Goal: Navigation & Orientation: Find specific page/section

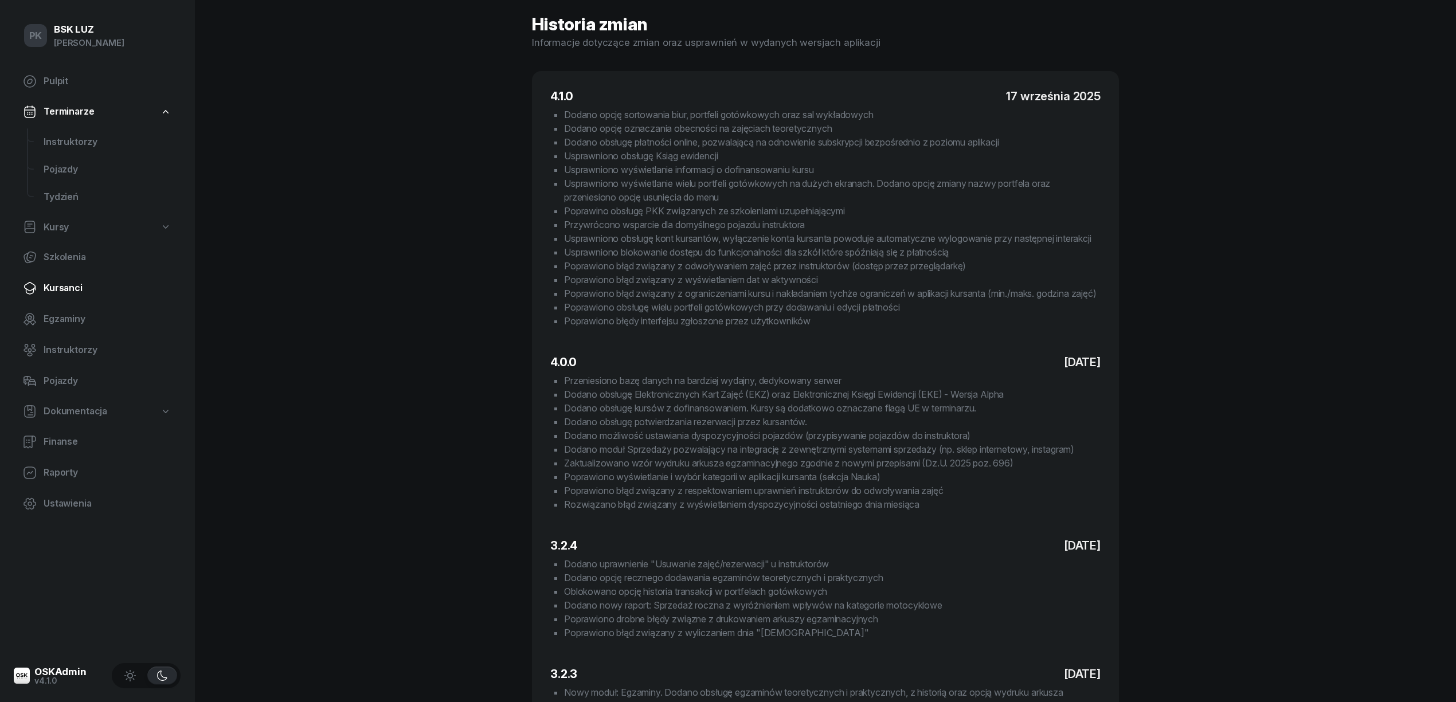
click at [60, 289] on span "Kursanci" at bounding box center [108, 288] width 128 height 15
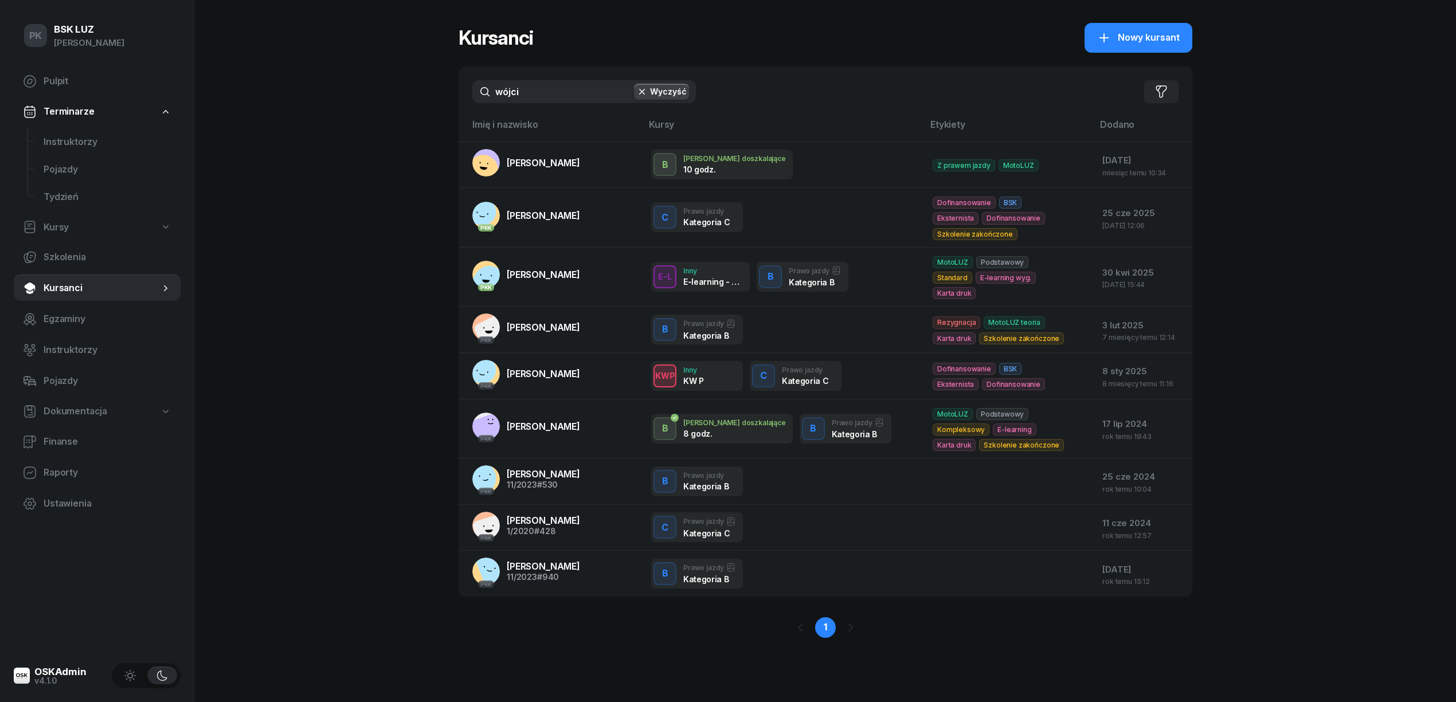
drag, startPoint x: 531, startPoint y: 97, endPoint x: 439, endPoint y: 97, distance: 92.3
click at [439, 95] on div "PK BSK [PERSON_NAME] Pulpit Terminarze Instruktorzy Pojazdy Tydzień Kursy Szkol…" at bounding box center [728, 351] width 1456 height 702
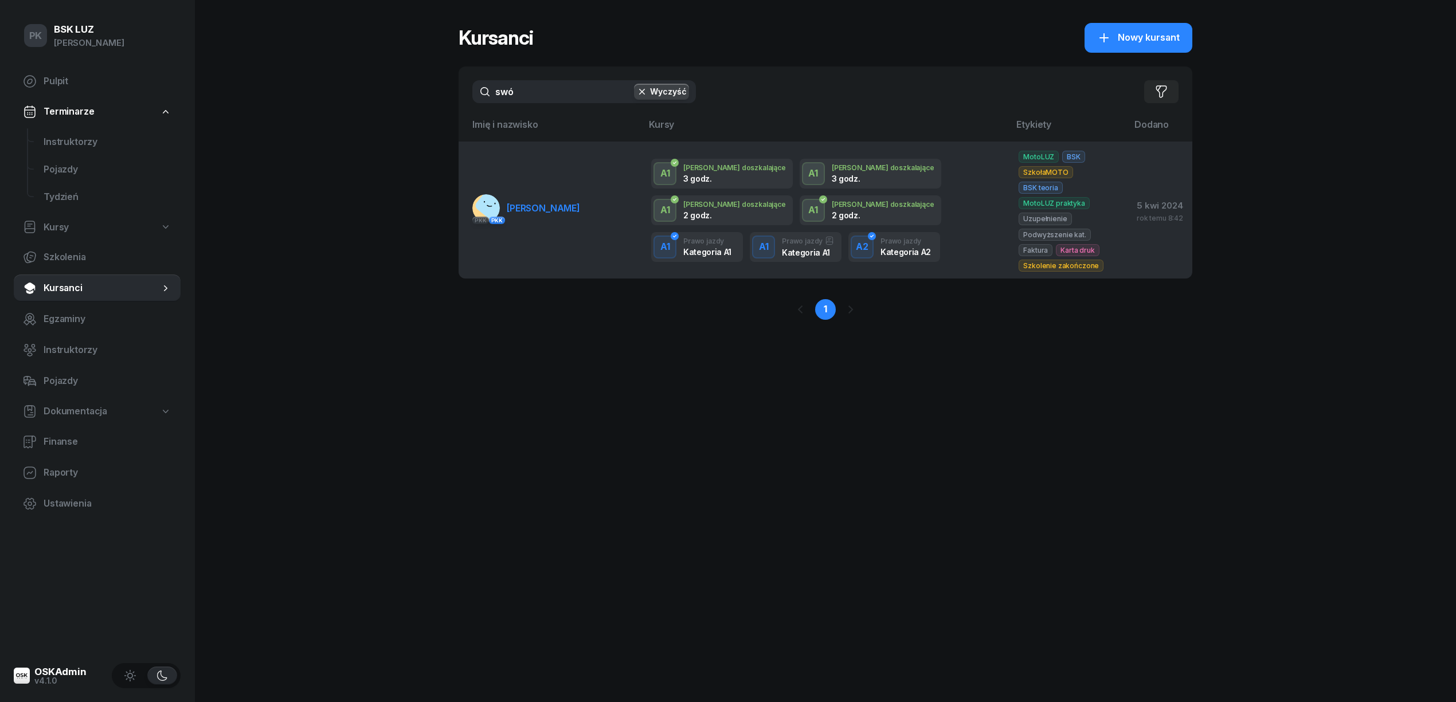
type input "swó"
click at [568, 202] on span "[PERSON_NAME]" at bounding box center [543, 207] width 73 height 11
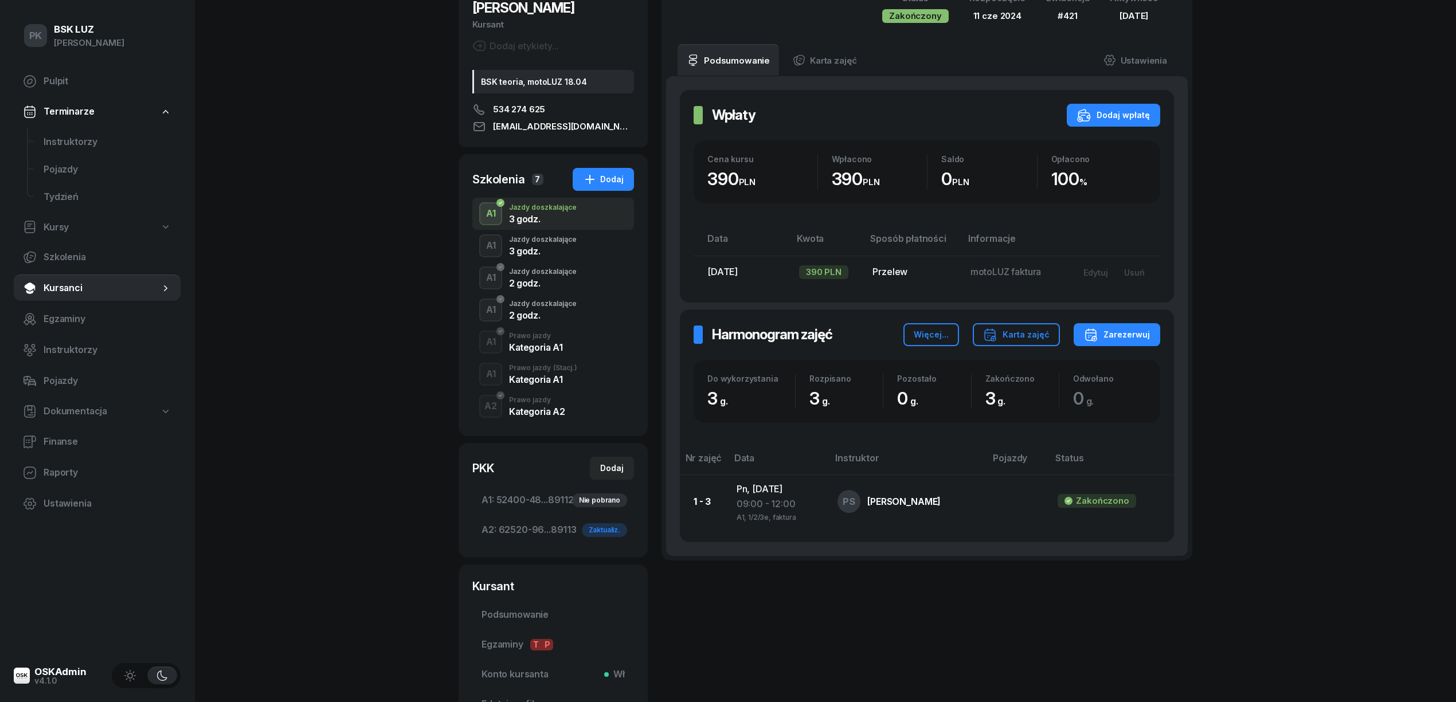
scroll to position [153, 0]
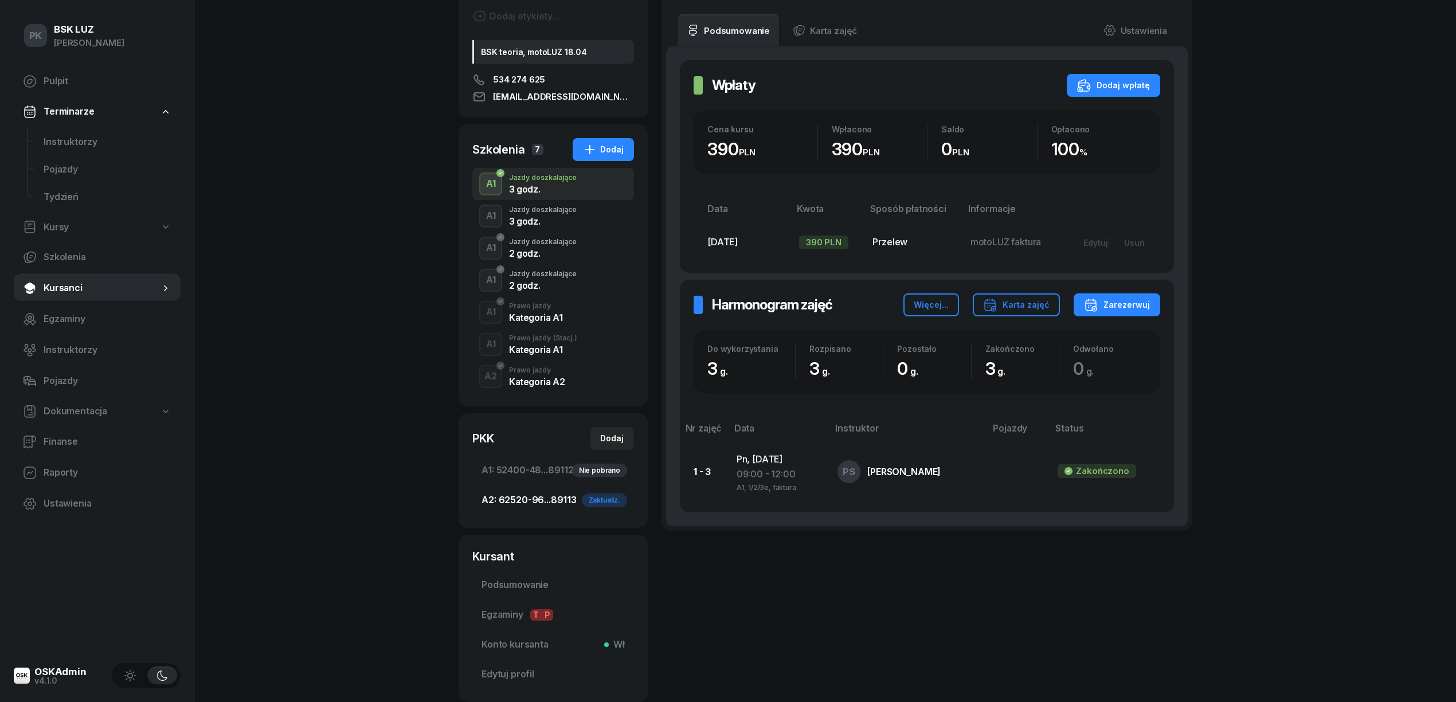
click at [527, 496] on span "A2: 62520-96...89113 Zaktualiz." at bounding box center [553, 500] width 143 height 15
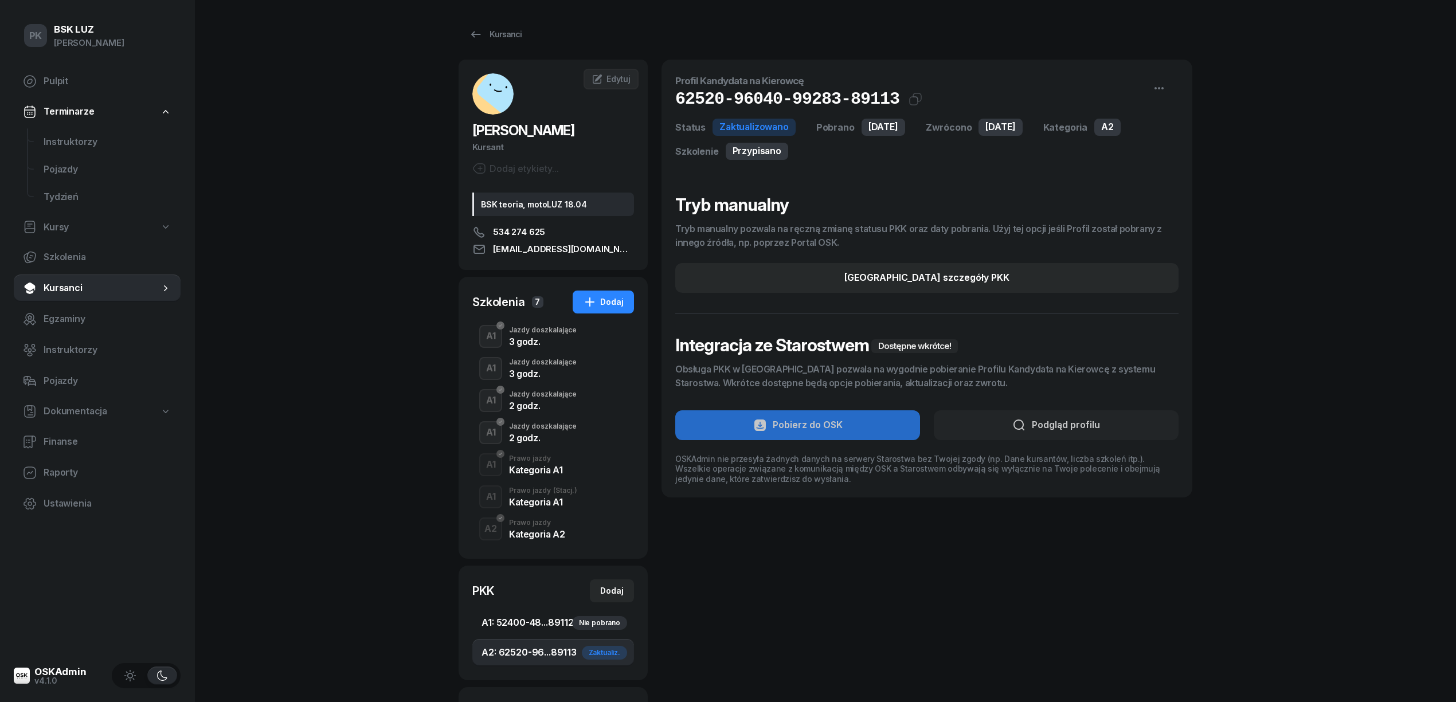
click at [535, 628] on span "A1: 52400-48...89112 Nie pobrano" at bounding box center [553, 623] width 143 height 15
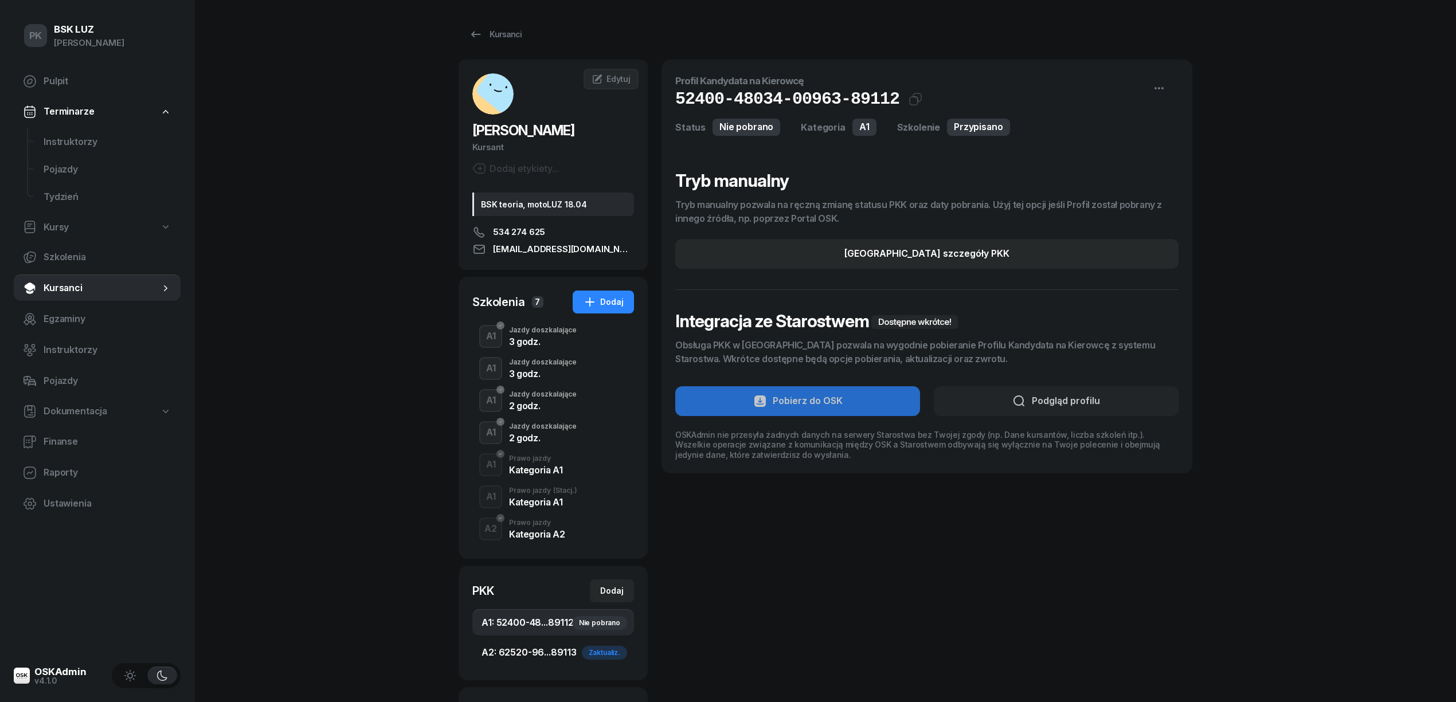
click at [534, 652] on span "A2: 62520-96...89113 Zaktualiz." at bounding box center [553, 653] width 143 height 15
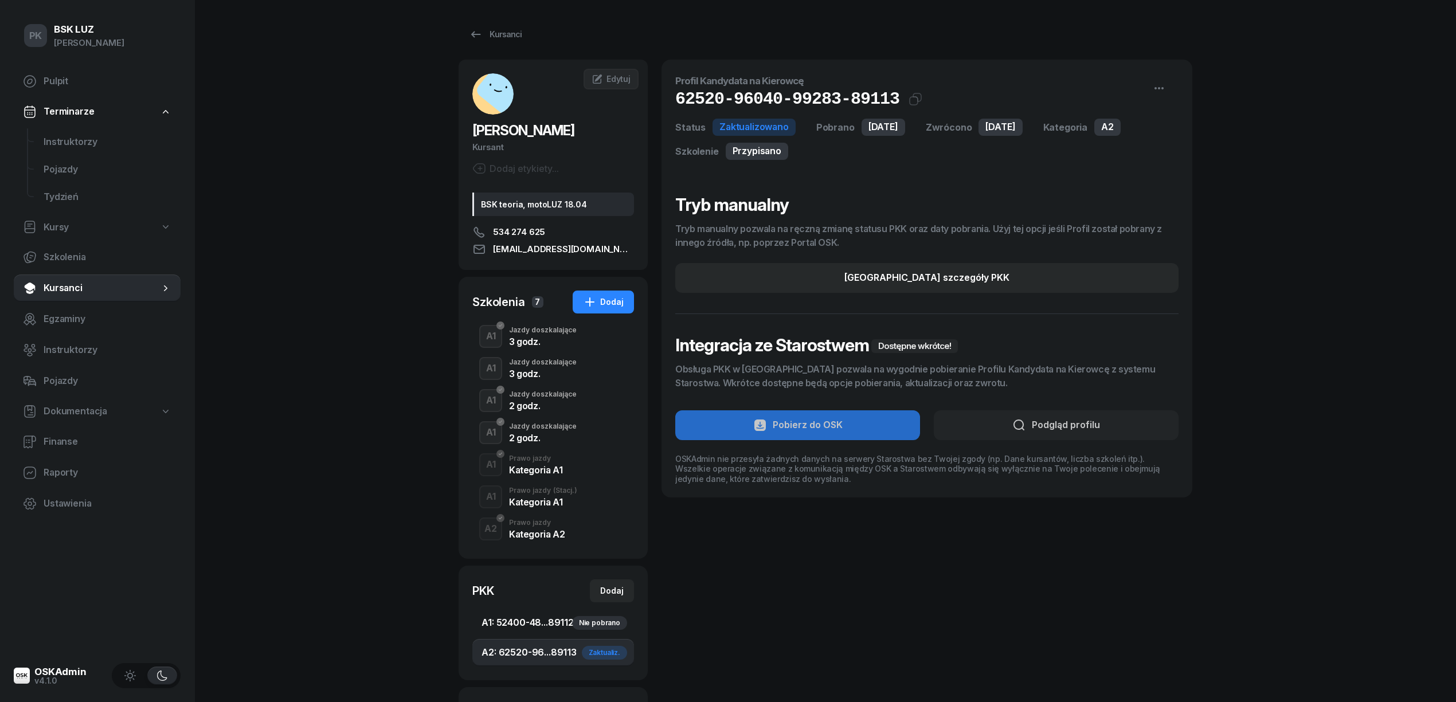
click at [537, 625] on span "A1: 52400-48...89112 Nie pobrano" at bounding box center [553, 623] width 143 height 15
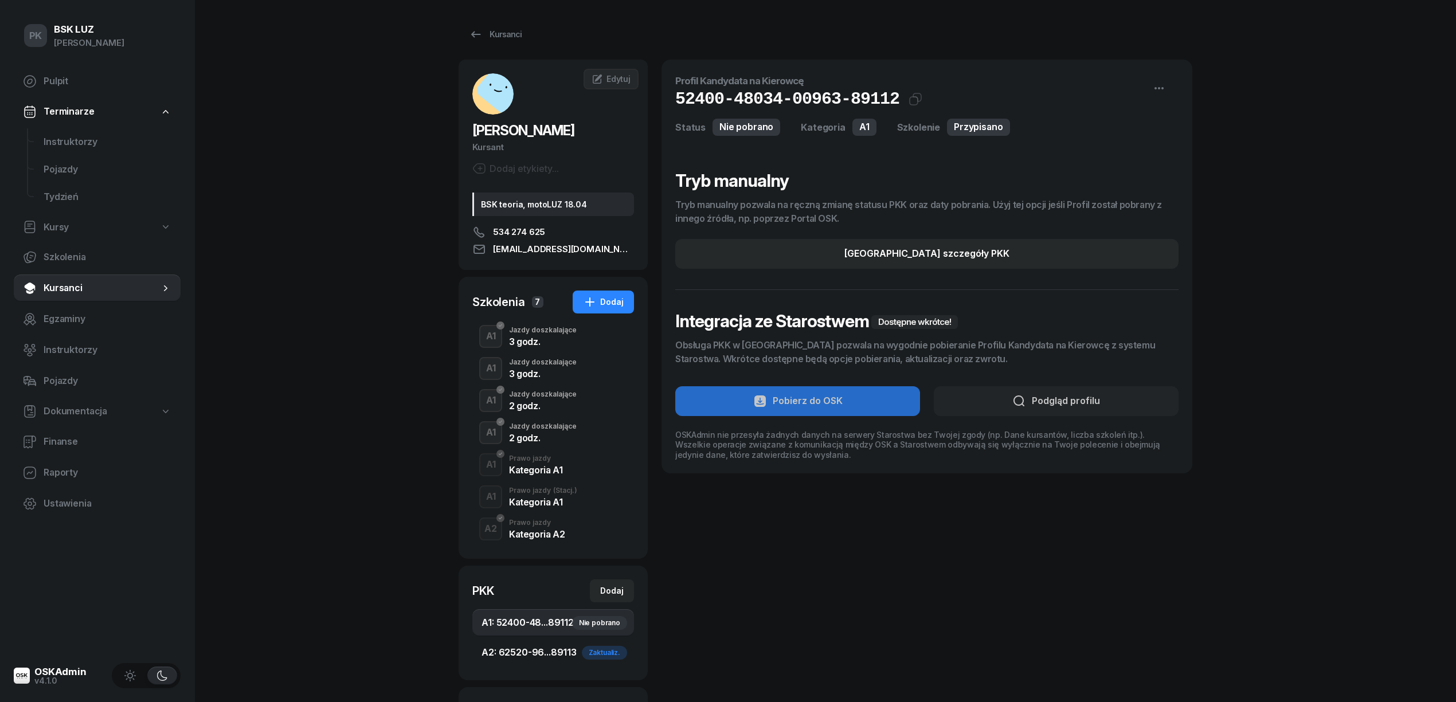
click at [539, 648] on span "A2: 62520-96...89113 Zaktualiz." at bounding box center [553, 653] width 143 height 15
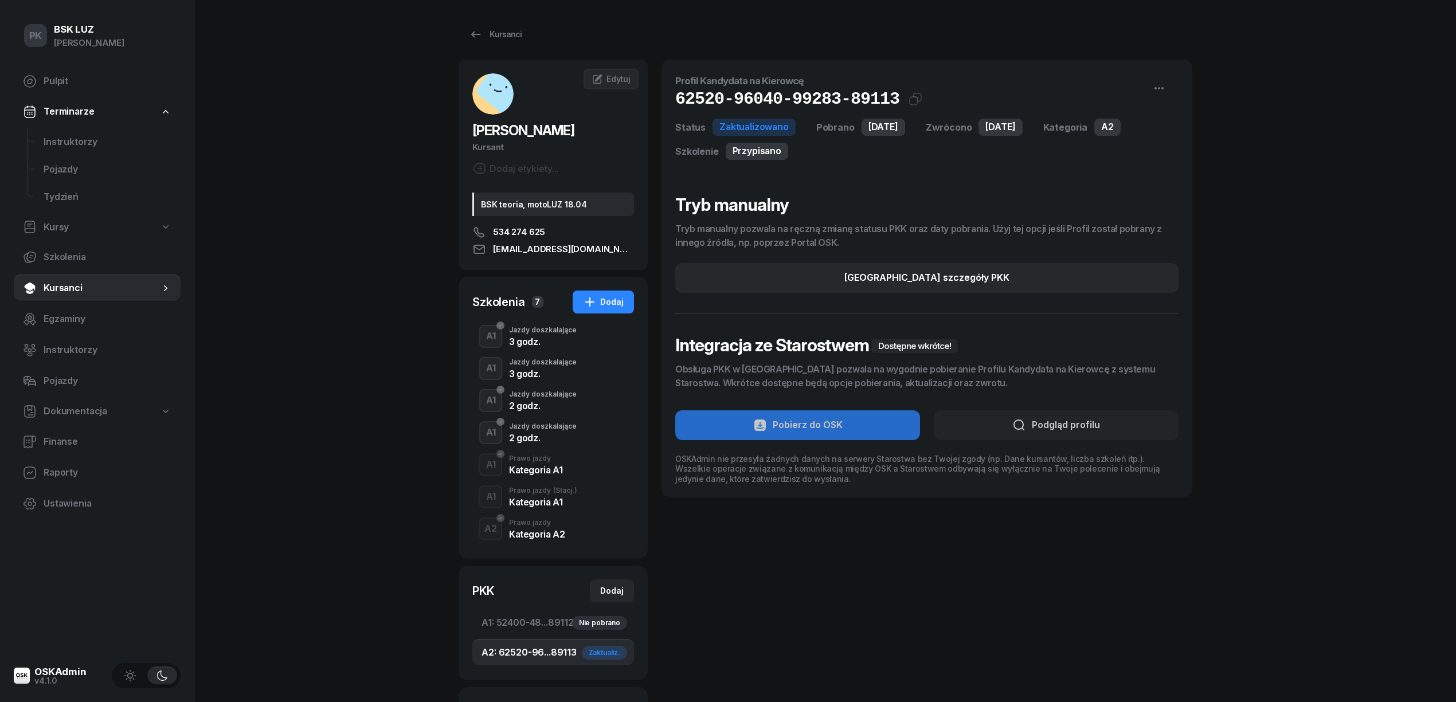
click at [329, 280] on div "PK BSK [PERSON_NAME] Pulpit Terminarze Instruktorzy Pojazdy Tydzień Kursy Szkol…" at bounding box center [728, 466] width 1456 height 933
click at [361, 396] on div "PK BSK [PERSON_NAME] Pulpit Terminarze Instruktorzy Pojazdy Tydzień Kursy Szkol…" at bounding box center [728, 466] width 1456 height 933
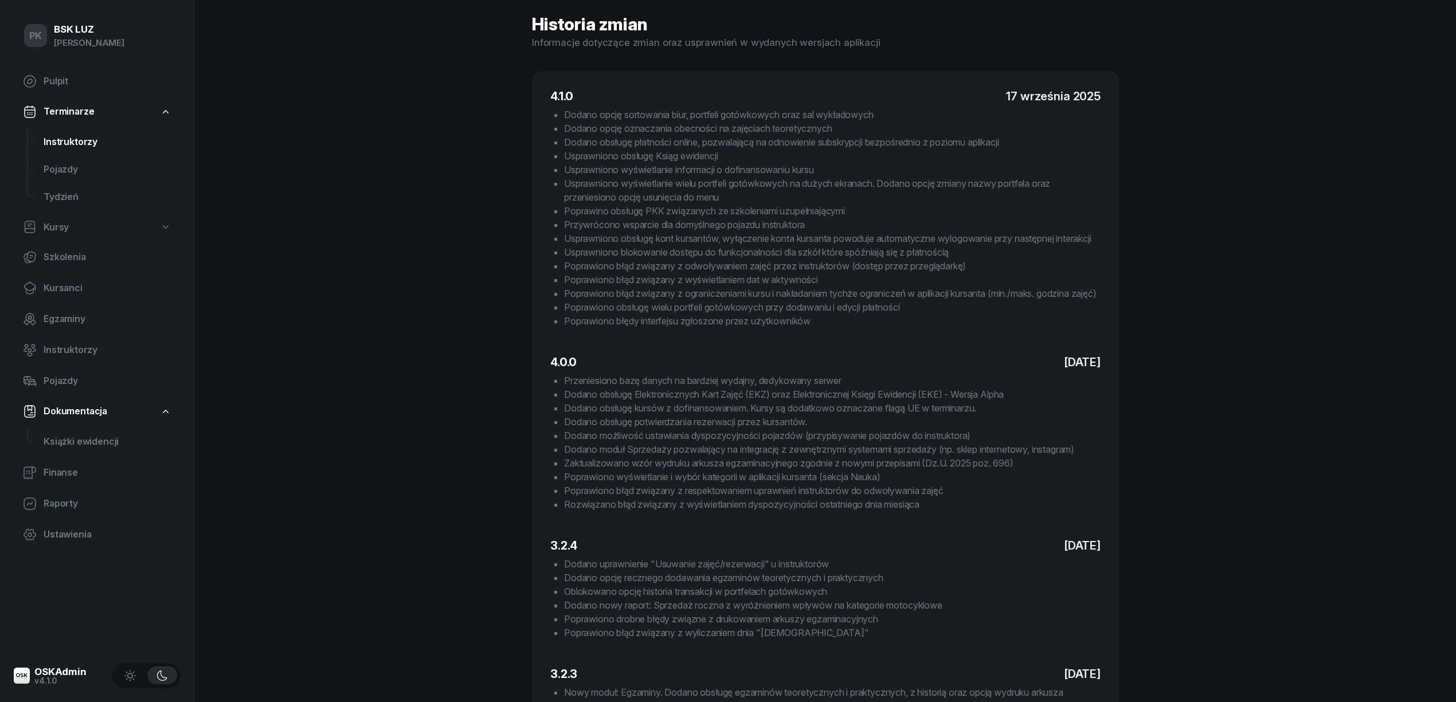
click at [69, 142] on span "Instruktorzy" at bounding box center [108, 142] width 128 height 15
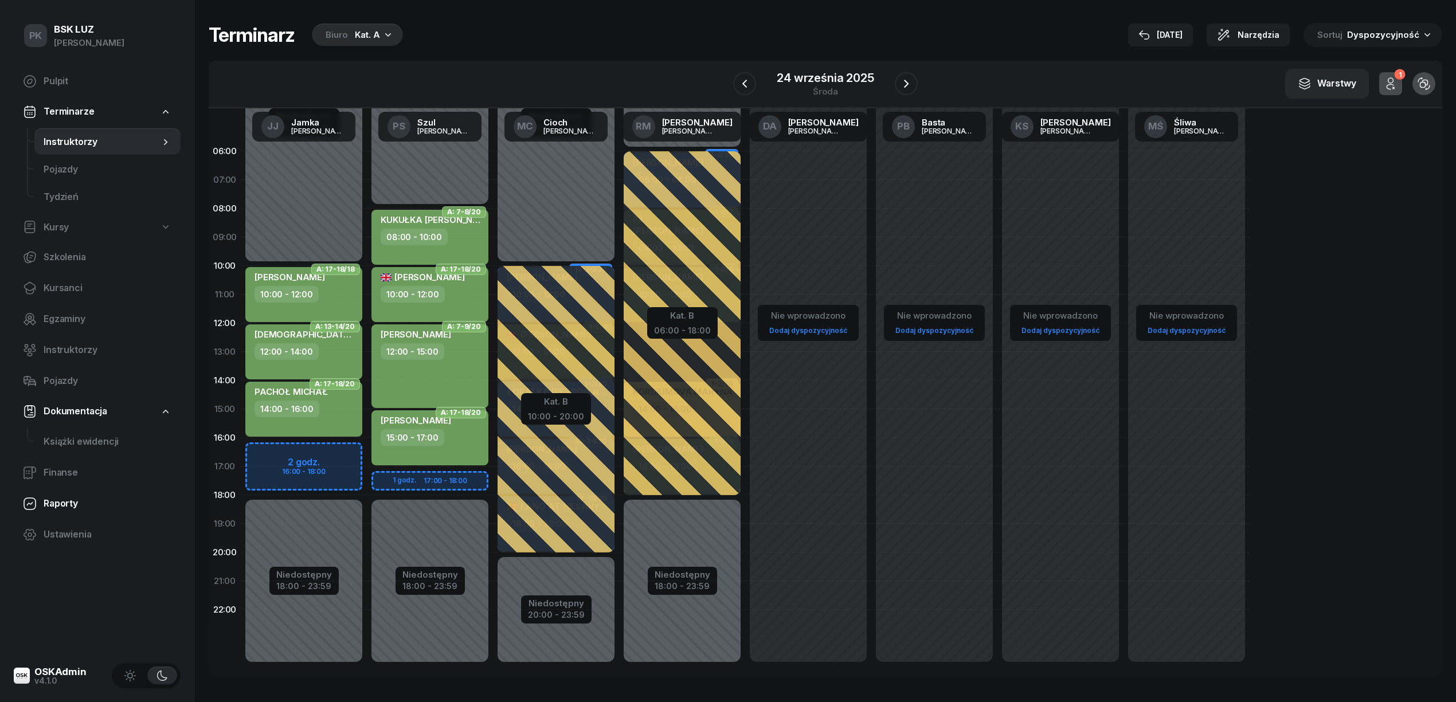
click at [69, 505] on span "Raporty" at bounding box center [108, 504] width 128 height 15
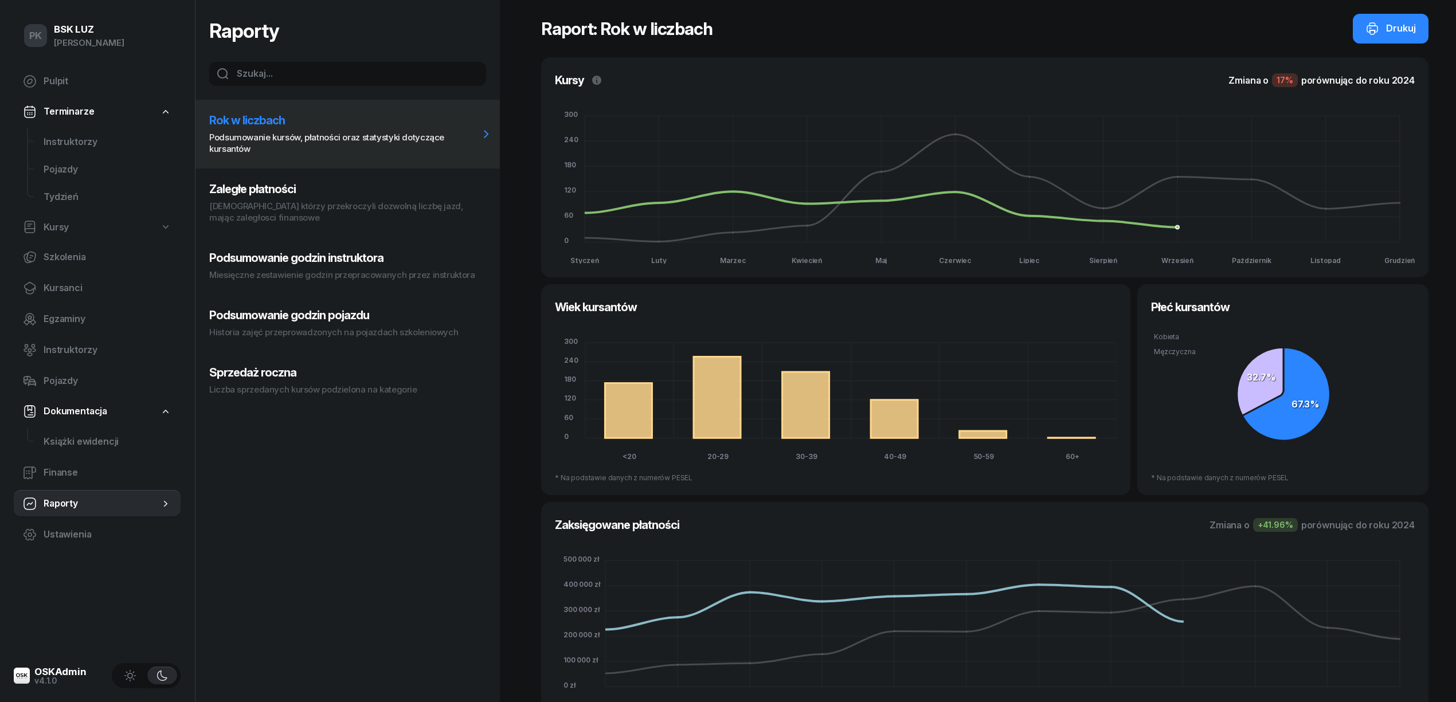
click at [314, 198] on button "Zaległe płatności Kursanci którzy przekroczyli dozwolną liczbę jazd, mając zale…" at bounding box center [348, 203] width 304 height 69
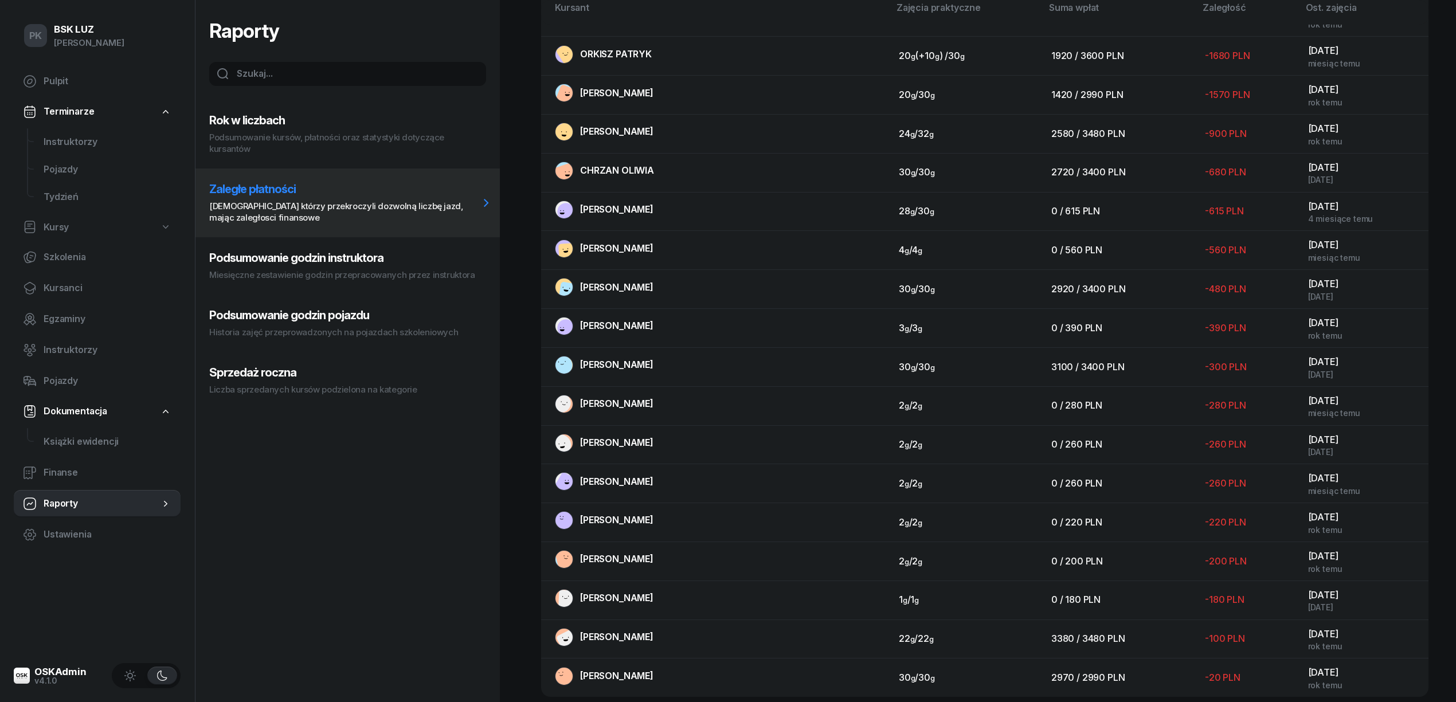
scroll to position [730, 0]
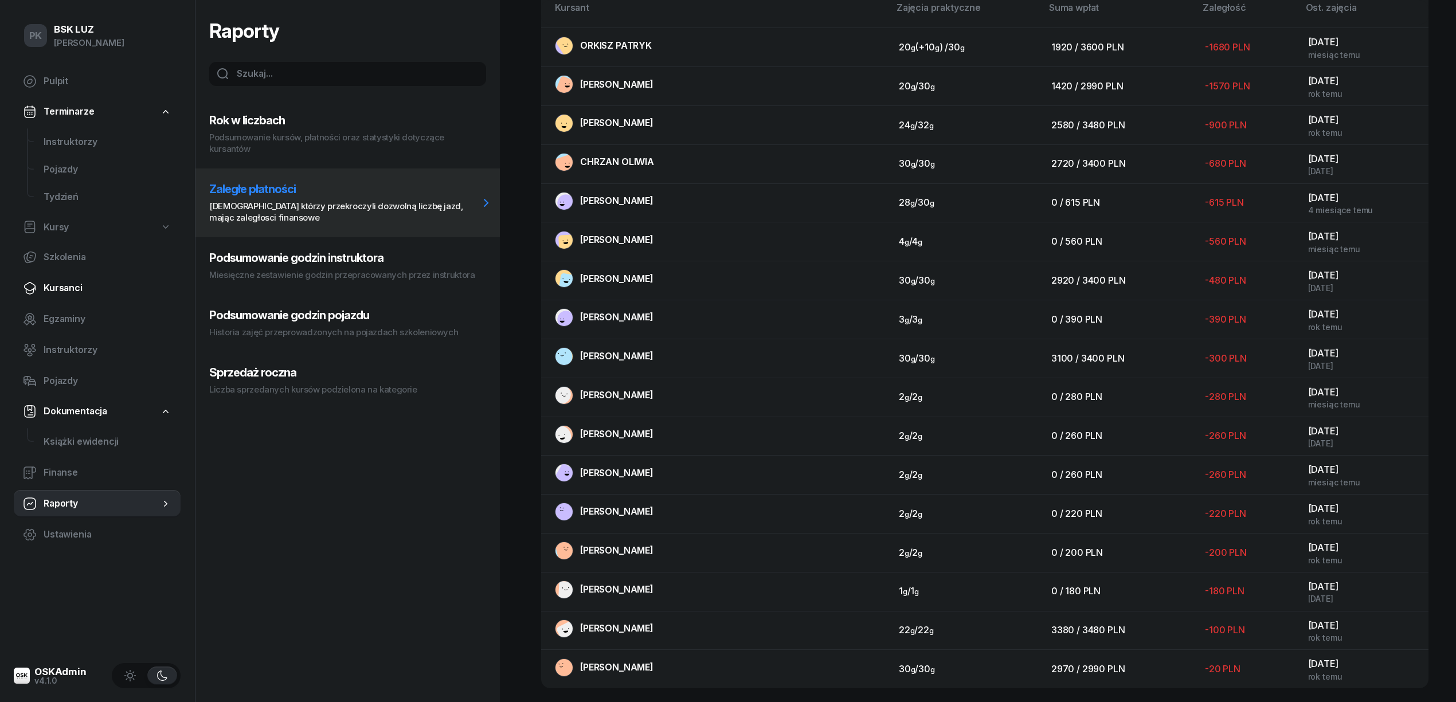
click at [61, 296] on link "Kursanci" at bounding box center [97, 289] width 167 height 28
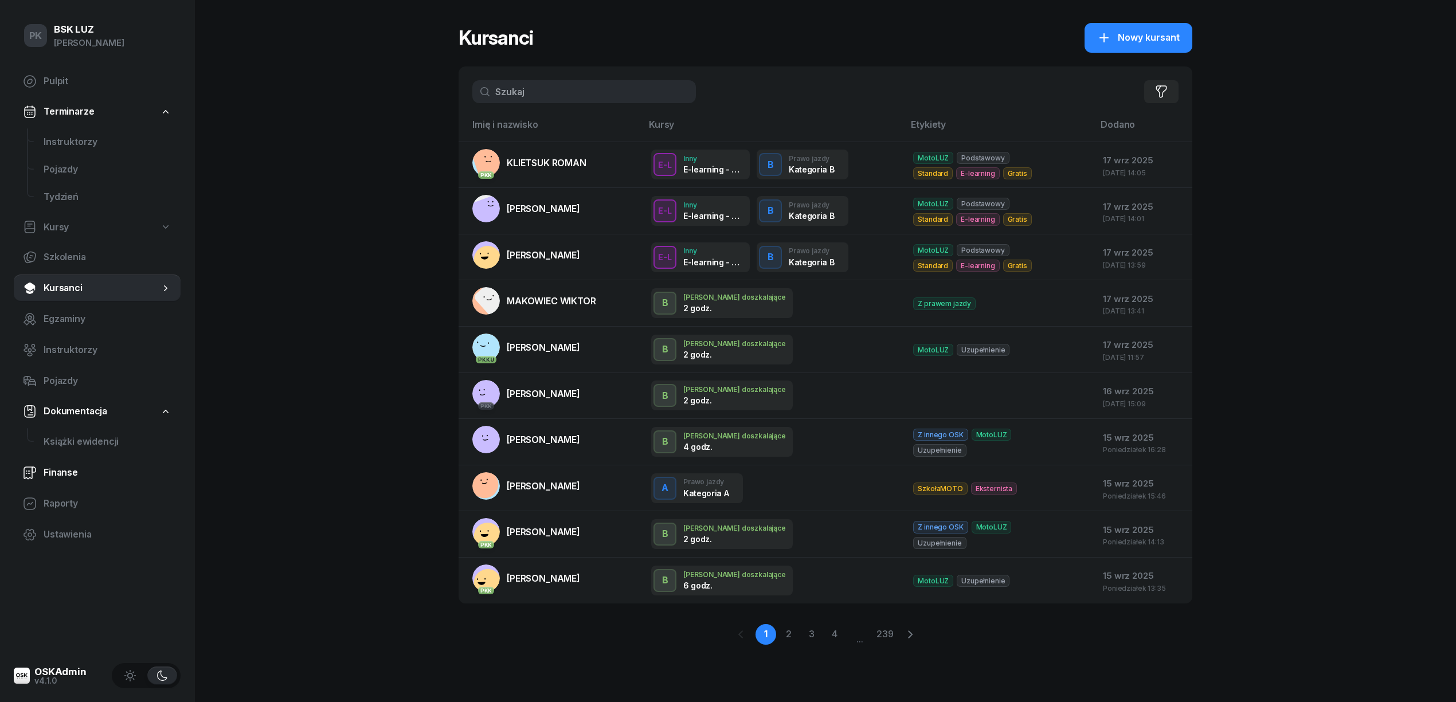
click at [69, 475] on span "Finanse" at bounding box center [108, 473] width 128 height 15
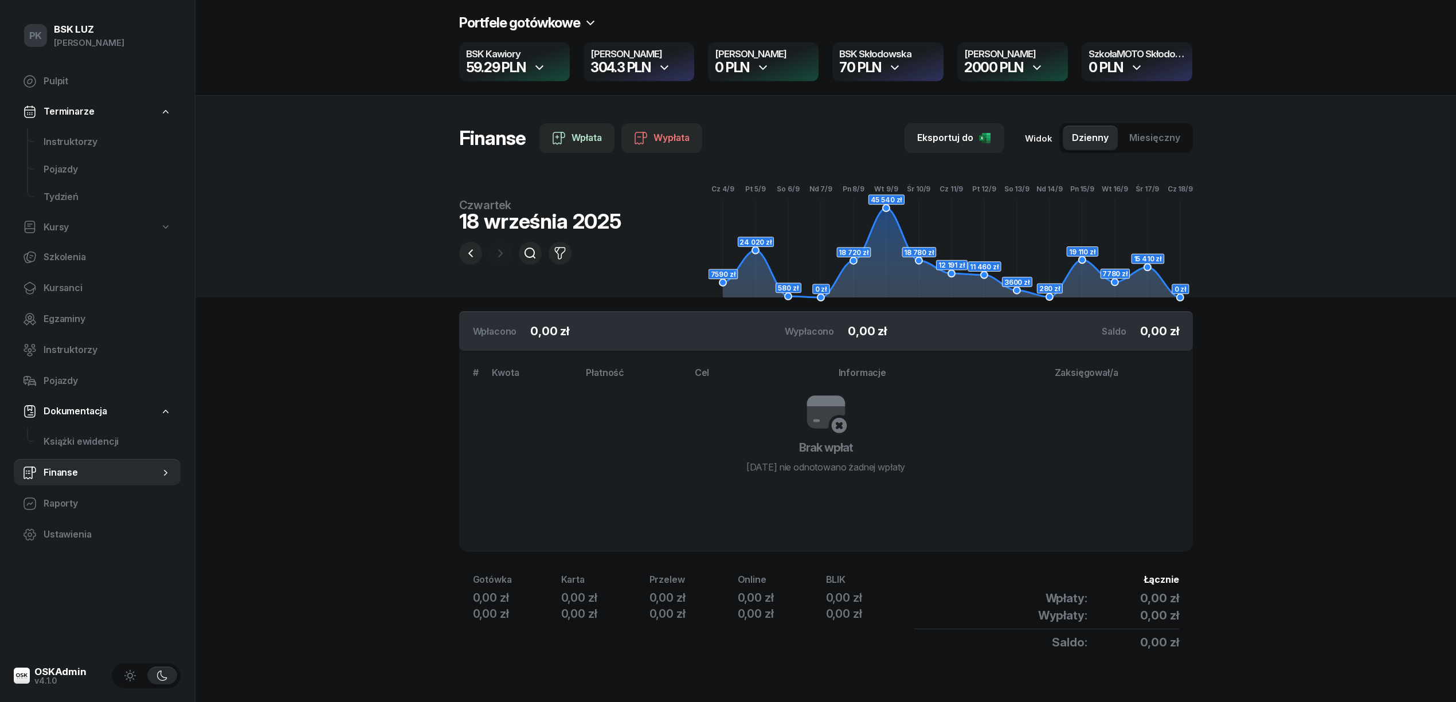
click at [65, 225] on span "Kursy" at bounding box center [56, 227] width 25 height 15
select select
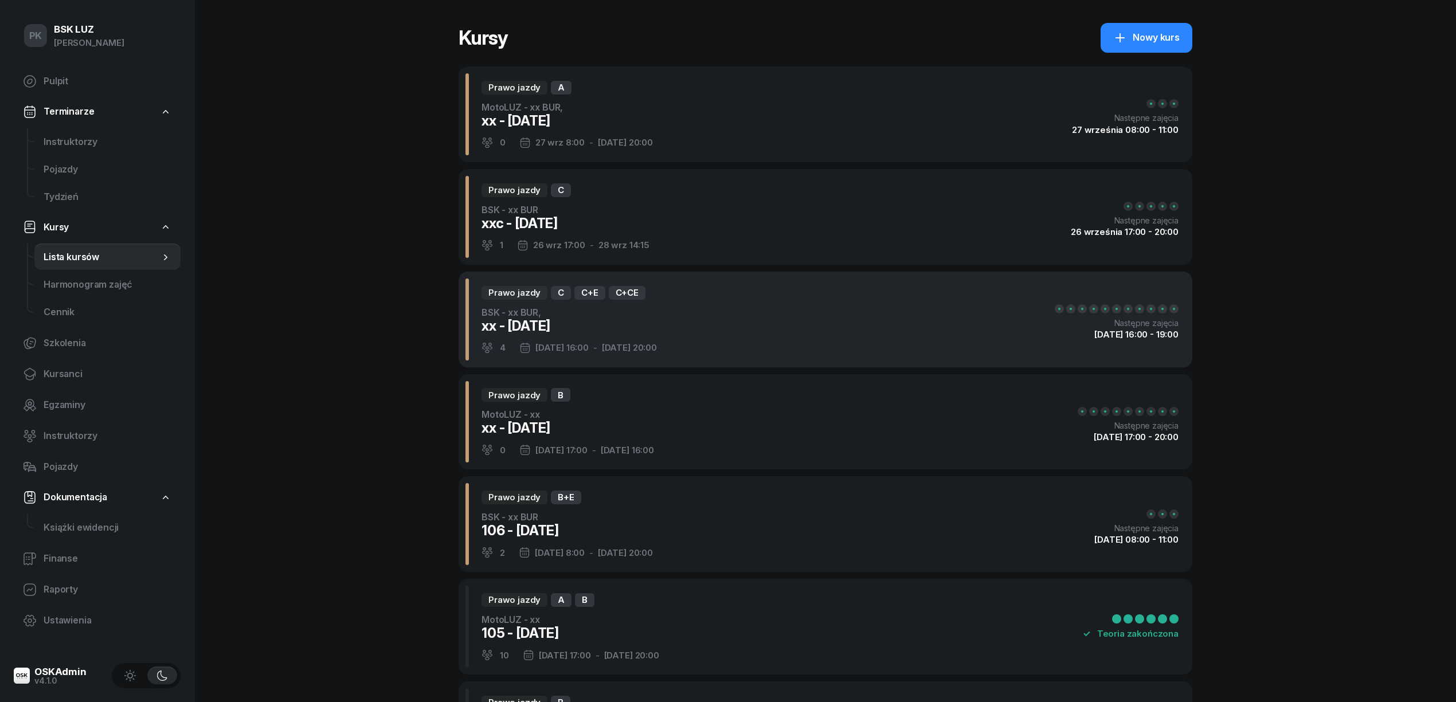
click at [751, 335] on div "Prawo jazdy C C+E C+CE BSK - xx BUR, xx - 2025/09/26 4 26 wrz 16:00 - 7 paź 20:…" at bounding box center [826, 320] width 734 height 96
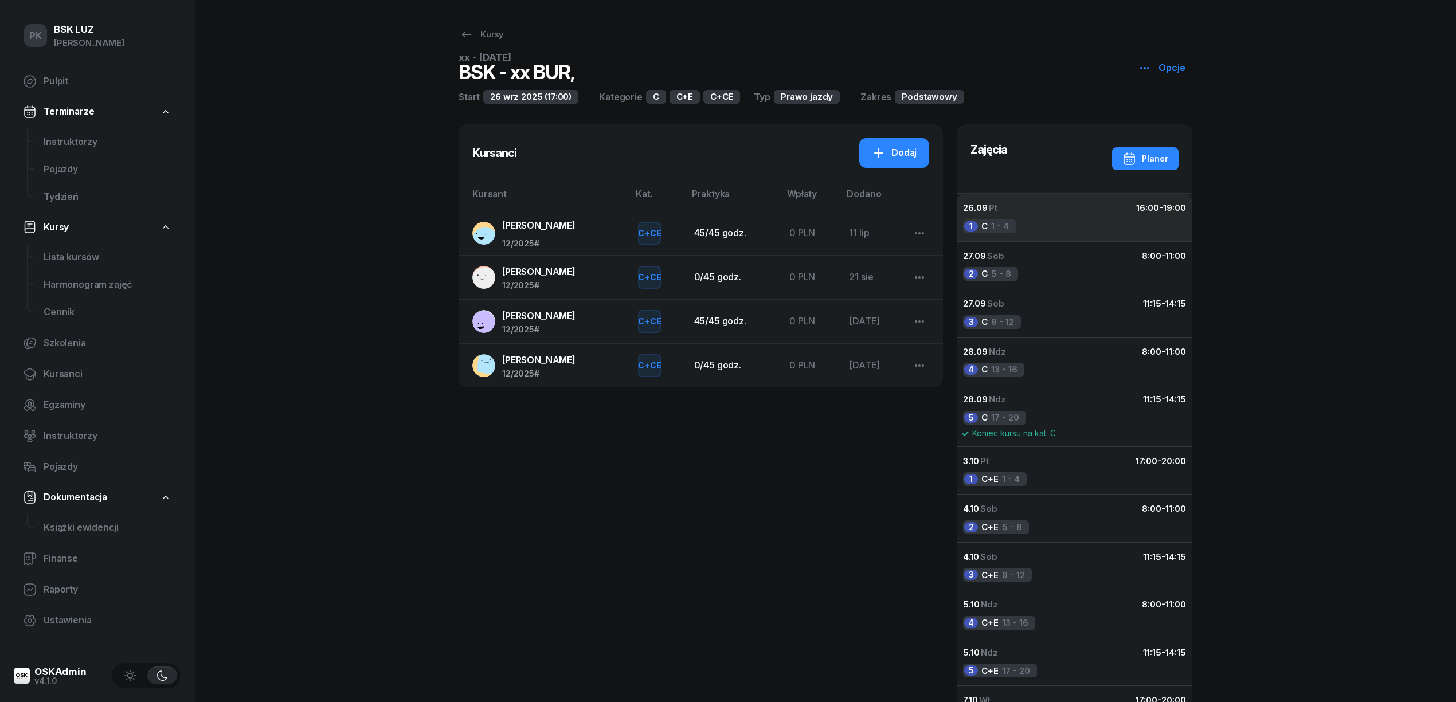
click at [1002, 230] on div "1 C 1 - 4" at bounding box center [989, 227] width 53 height 14
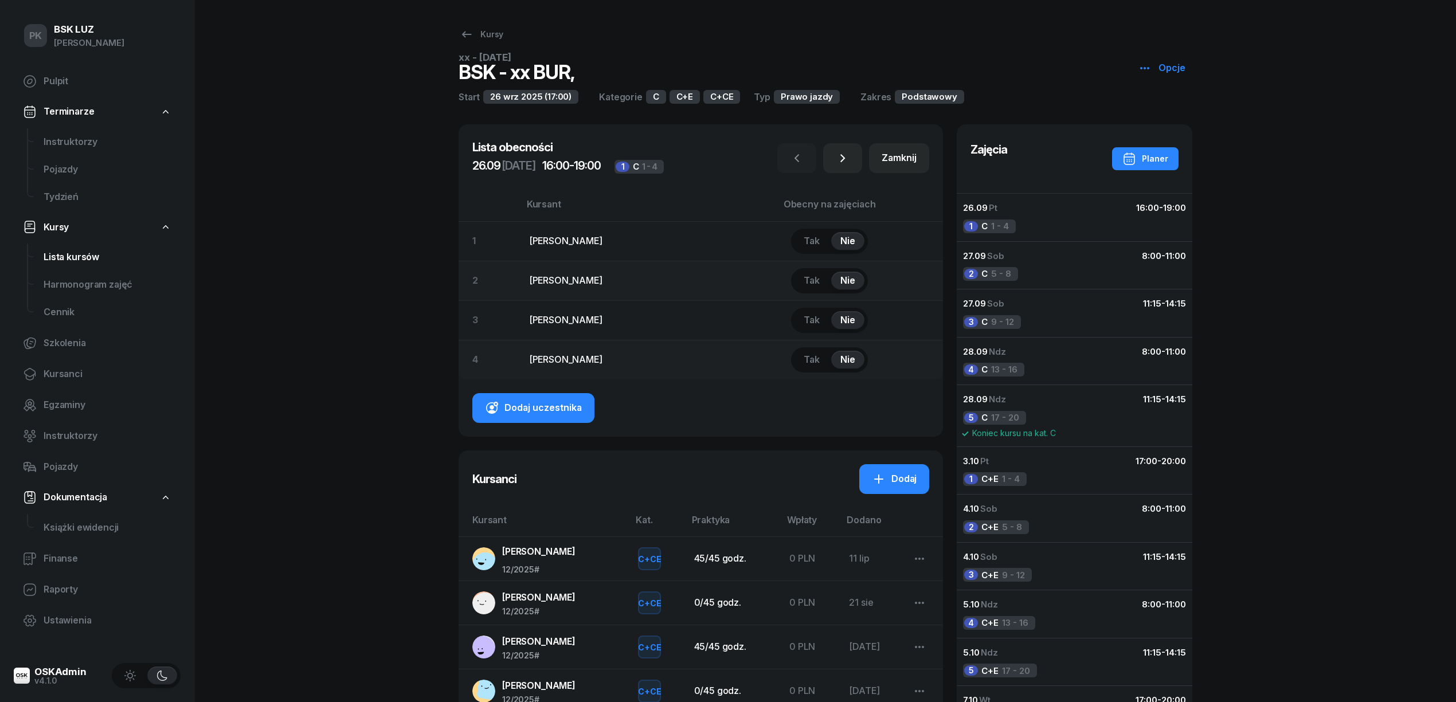
click at [83, 261] on span "Lista kursów" at bounding box center [108, 257] width 128 height 15
select select
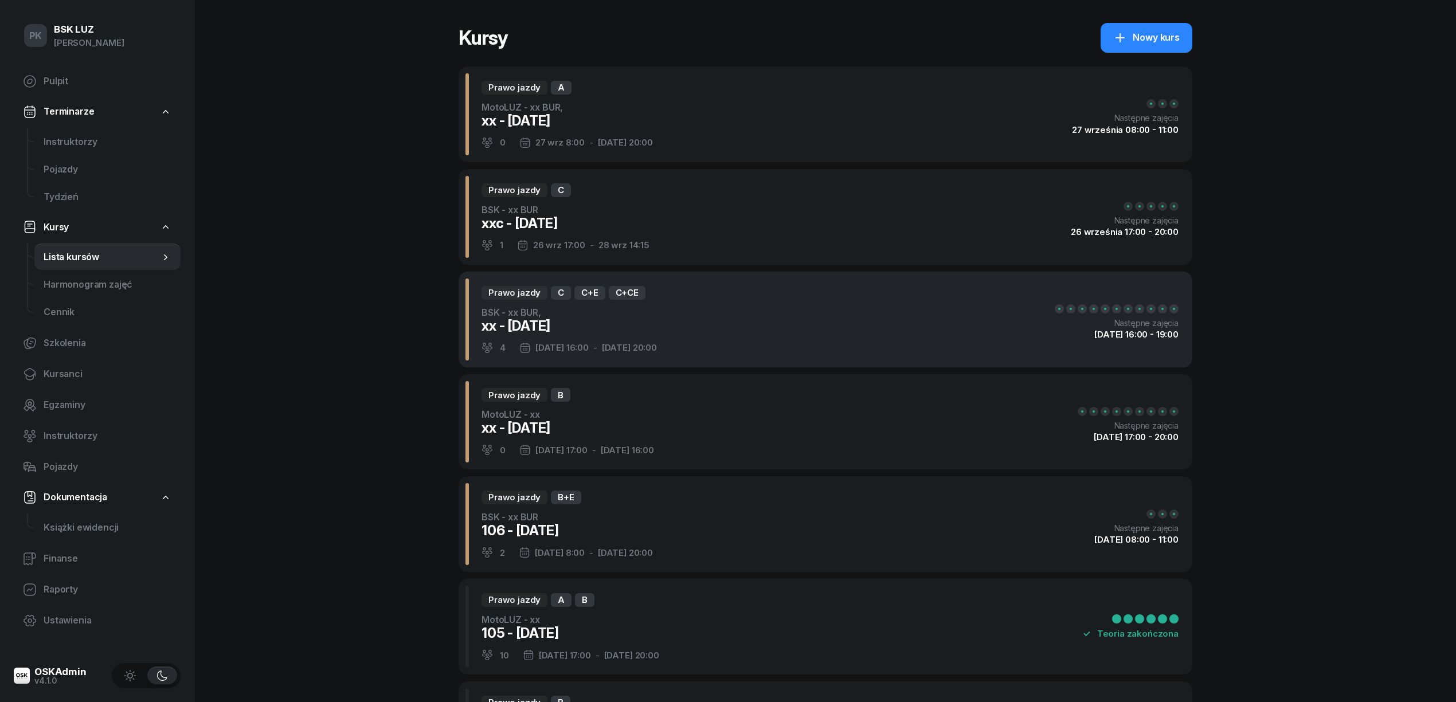
click at [698, 333] on div "Prawo jazdy C C+E C+CE BSK - xx BUR, xx - 2025/09/26 4 26 wrz 16:00 - 7 paź 20:…" at bounding box center [826, 320] width 734 height 96
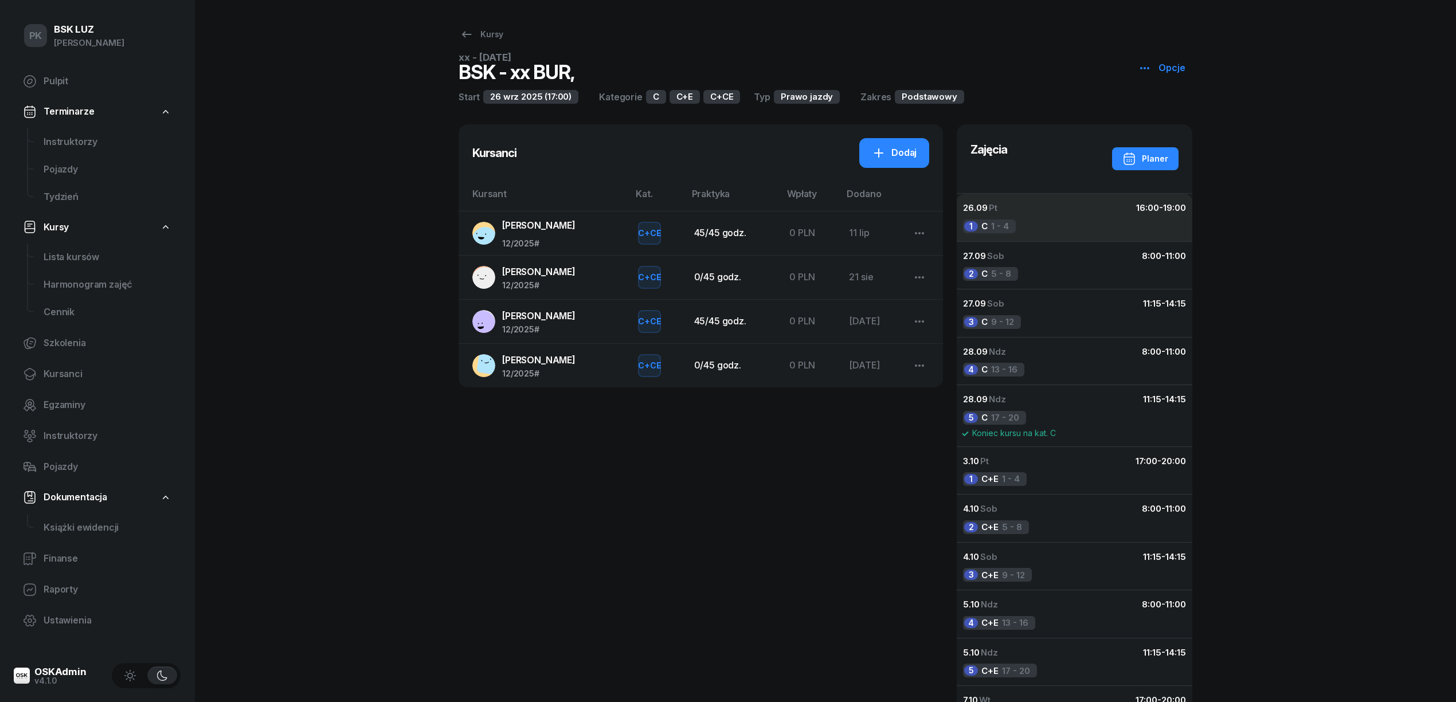
click at [1073, 212] on div "26.09 Pt 16:00 - 19:00" at bounding box center [1074, 208] width 223 height 15
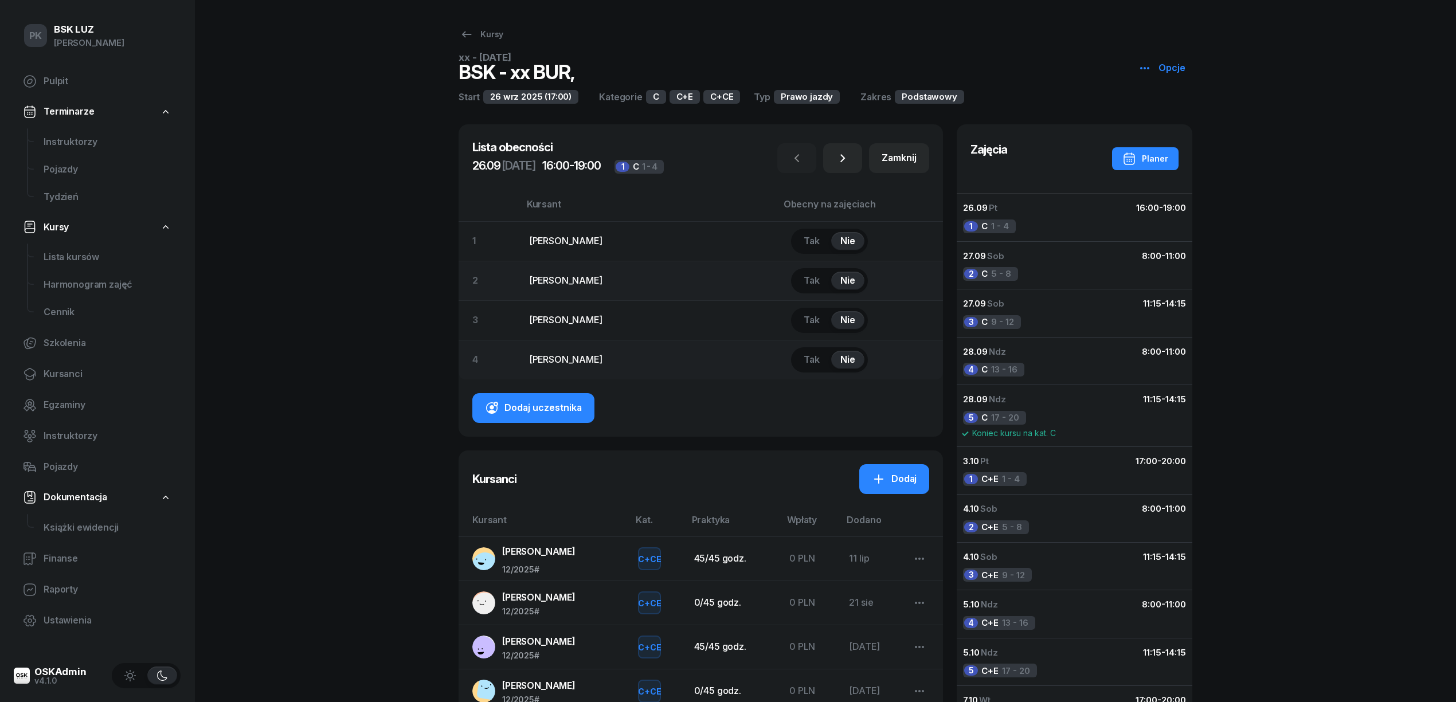
click at [820, 247] on span "Tak" at bounding box center [812, 241] width 16 height 15
click at [855, 236] on span "Nie" at bounding box center [848, 241] width 15 height 15
click at [1147, 67] on icon "button" at bounding box center [1145, 68] width 14 height 14
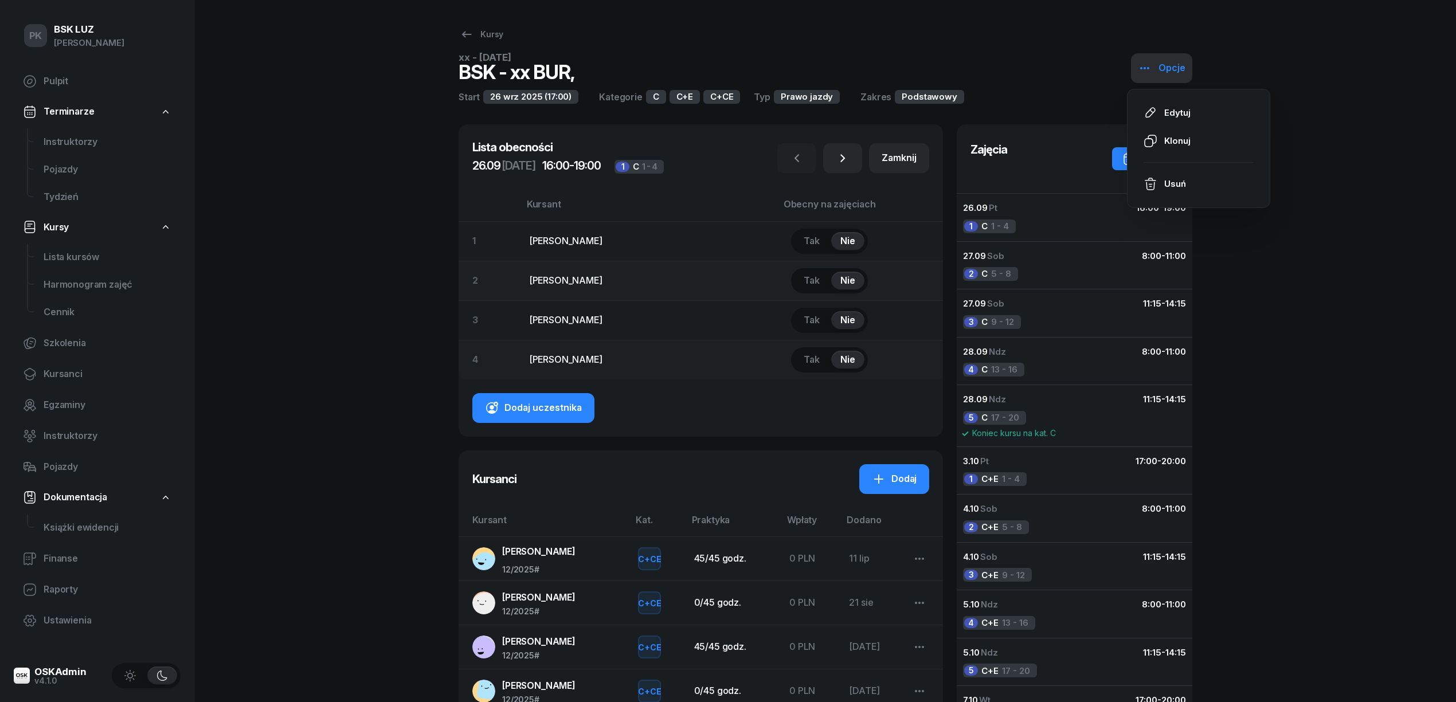
click at [1147, 67] on icon "button" at bounding box center [1145, 68] width 14 height 14
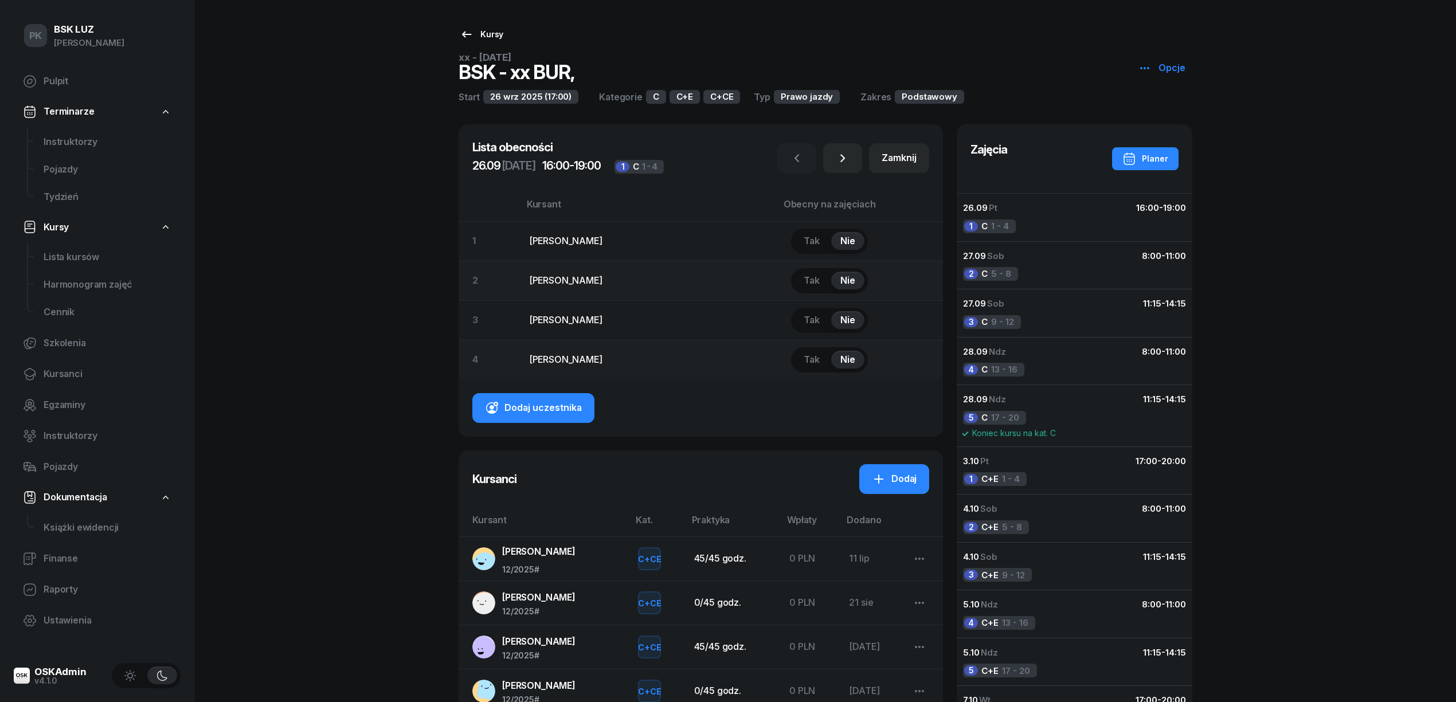
click at [489, 34] on div "Kursy" at bounding box center [482, 35] width 44 height 14
select select
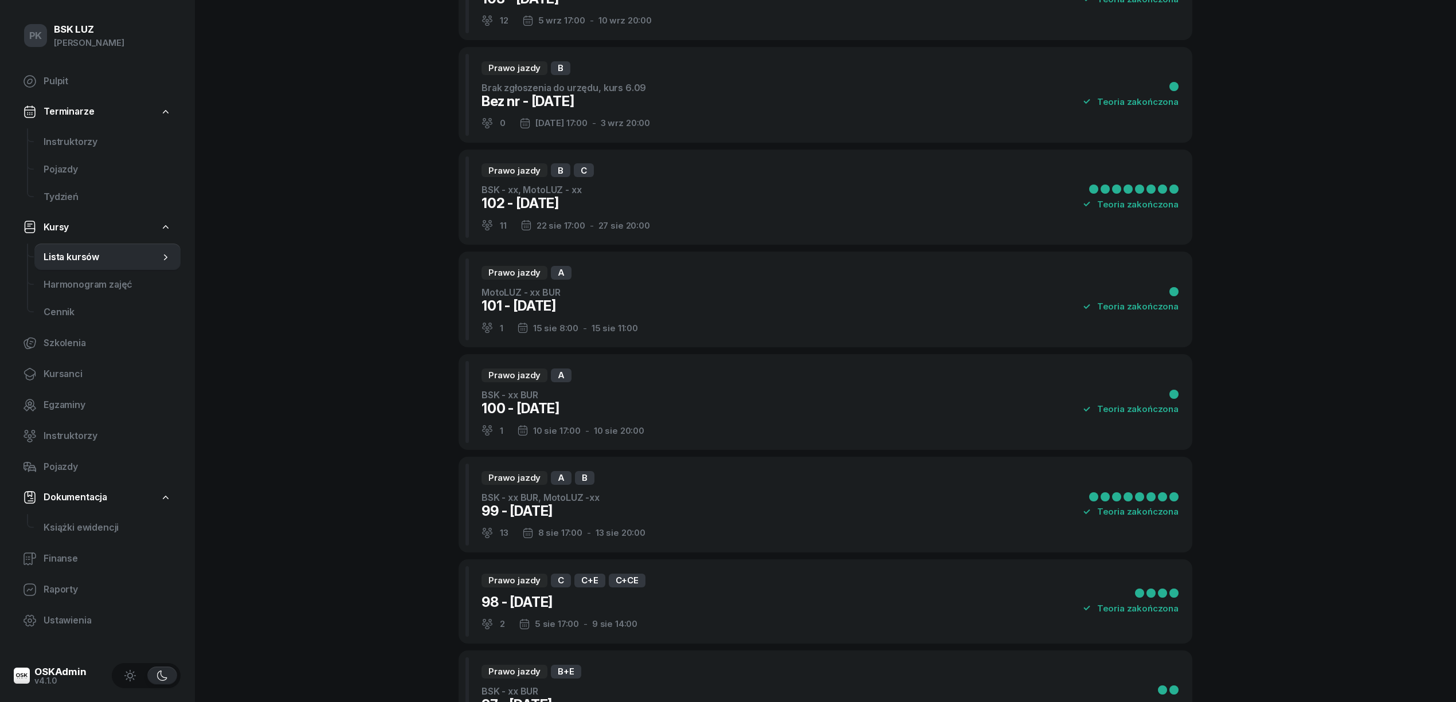
scroll to position [459, 0]
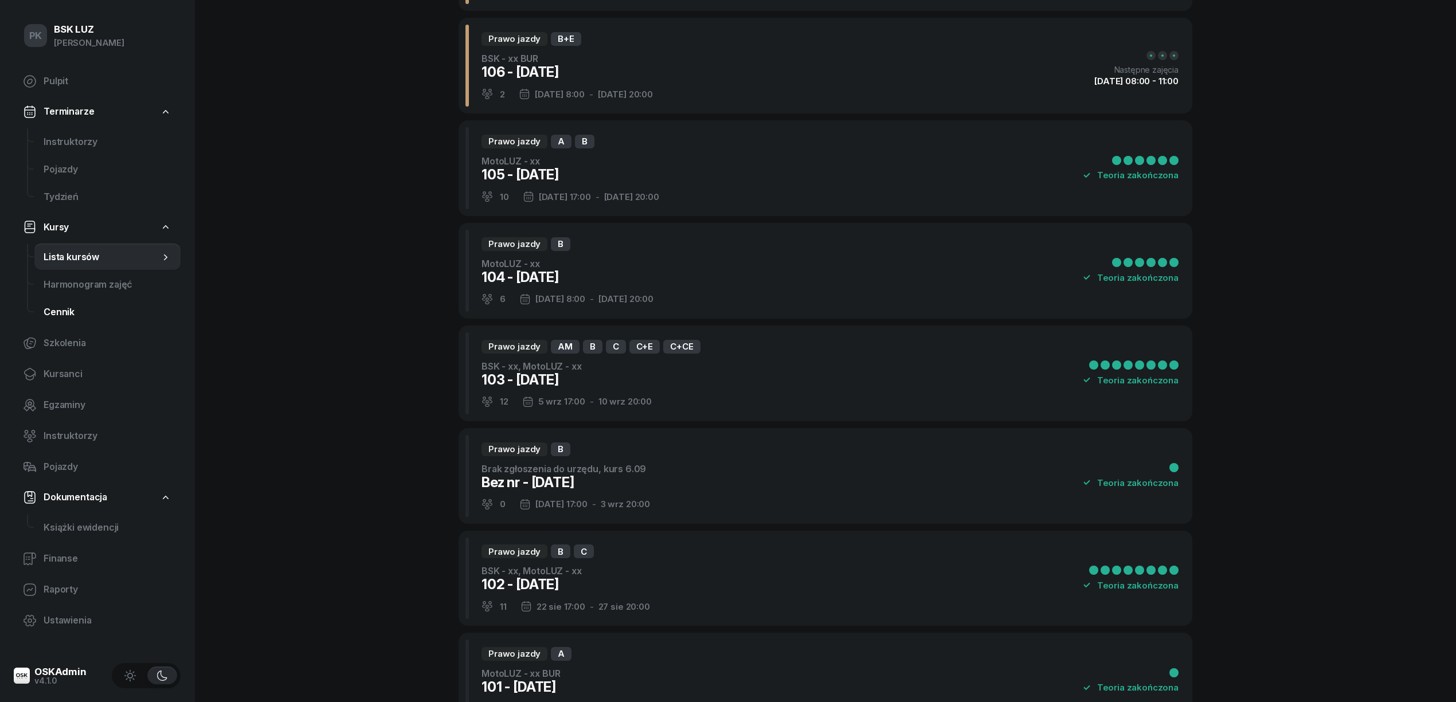
click at [68, 308] on span "Cennik" at bounding box center [108, 312] width 128 height 15
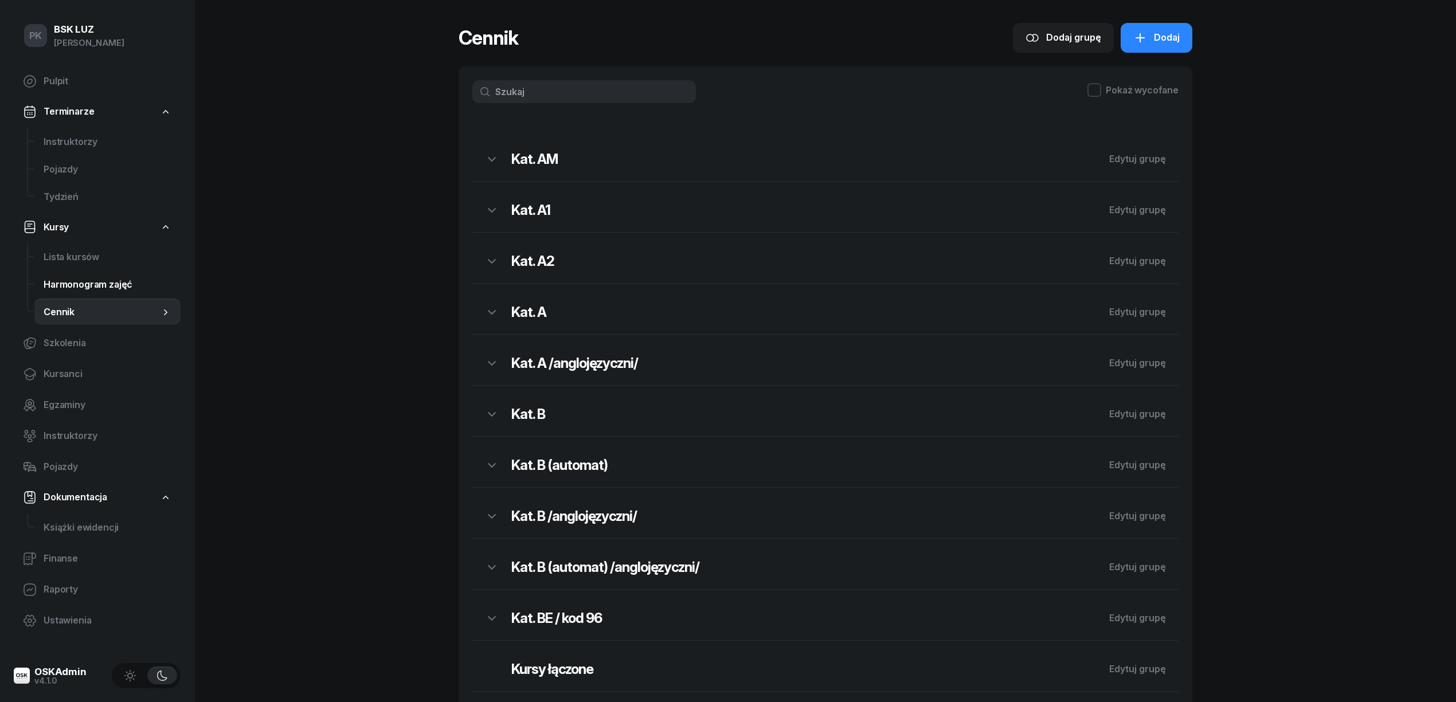
click at [74, 288] on span "Harmonogram zajęć" at bounding box center [108, 284] width 128 height 15
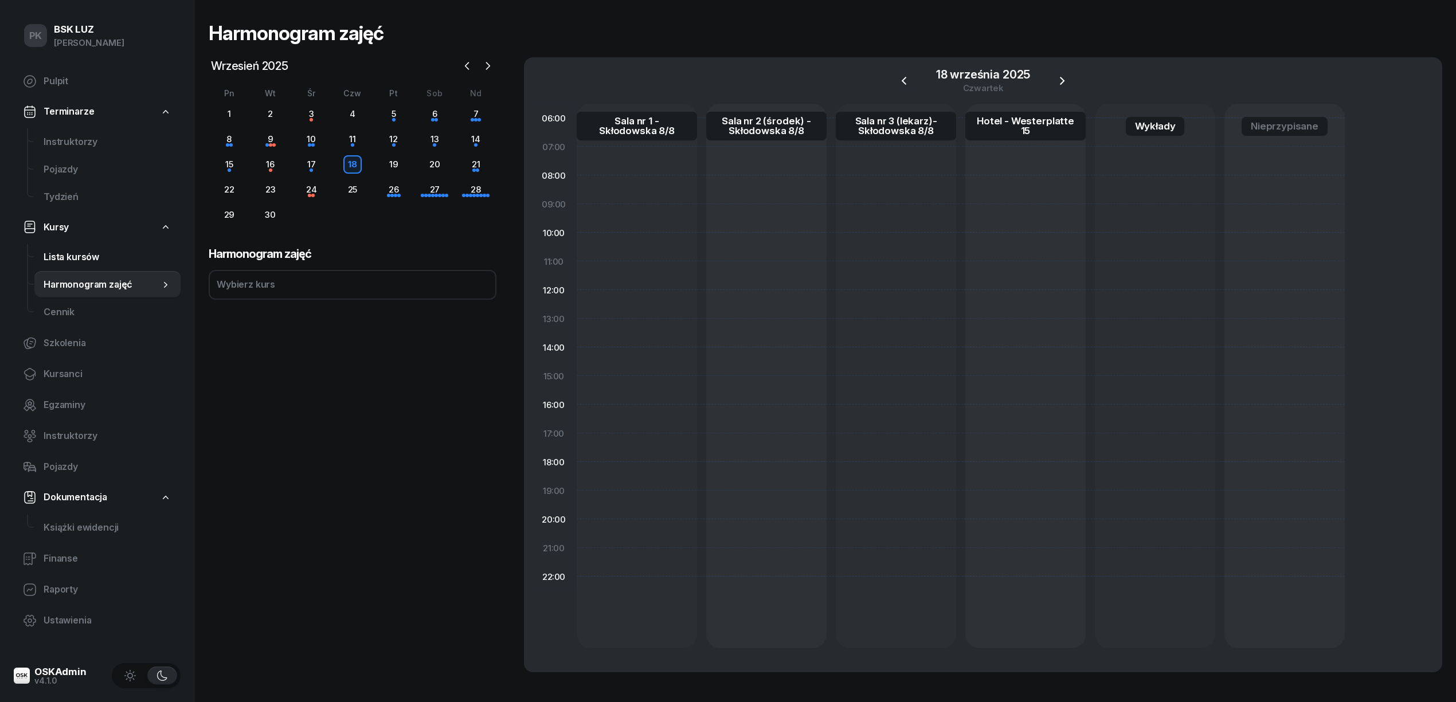
click at [76, 257] on span "Lista kursów" at bounding box center [108, 257] width 128 height 15
select select
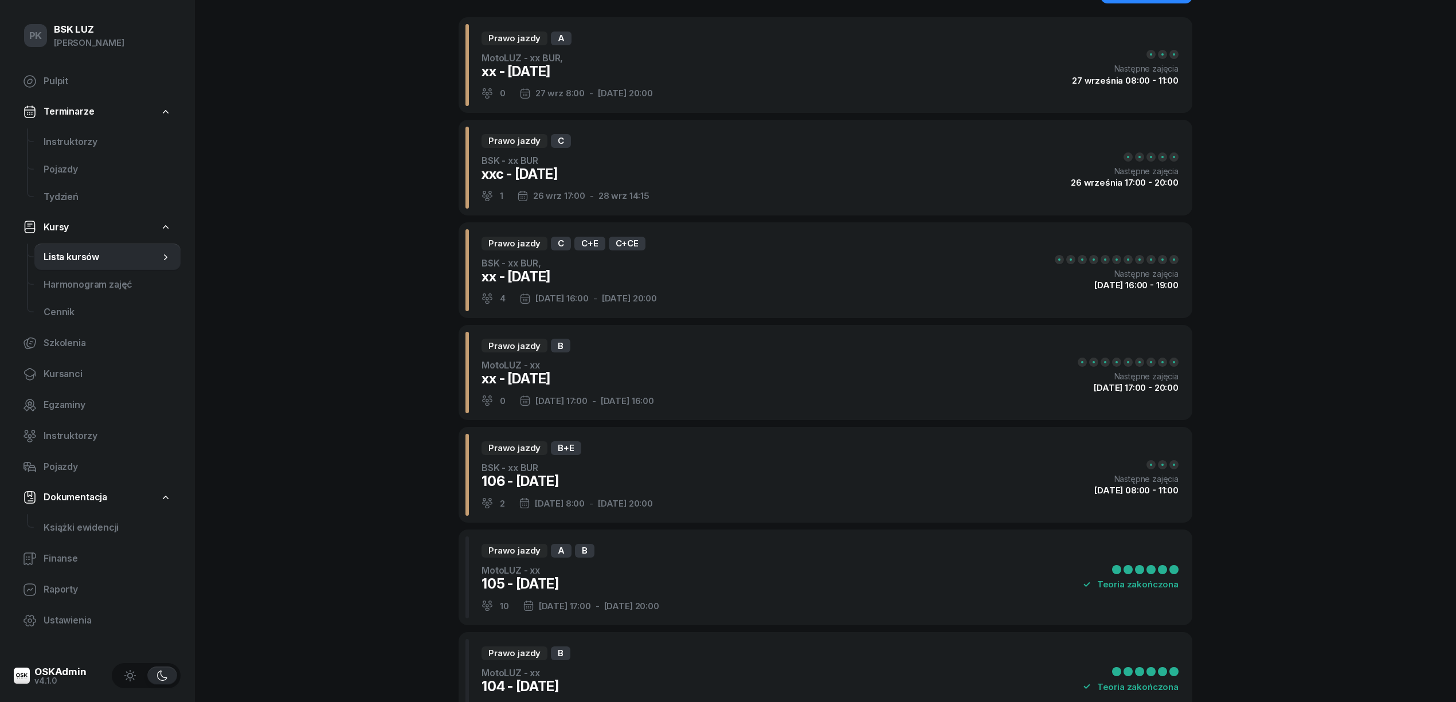
scroll to position [76, 0]
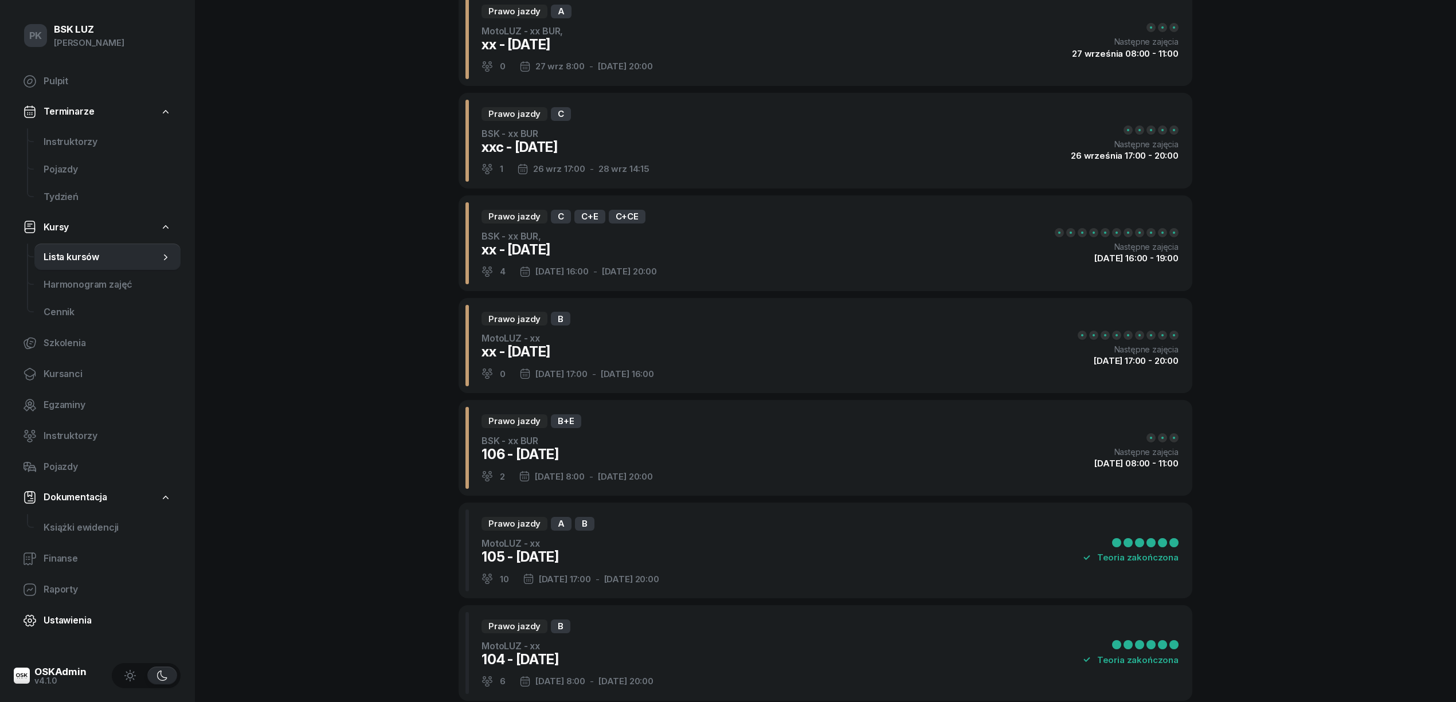
click at [72, 617] on span "Ustawienia" at bounding box center [108, 620] width 128 height 15
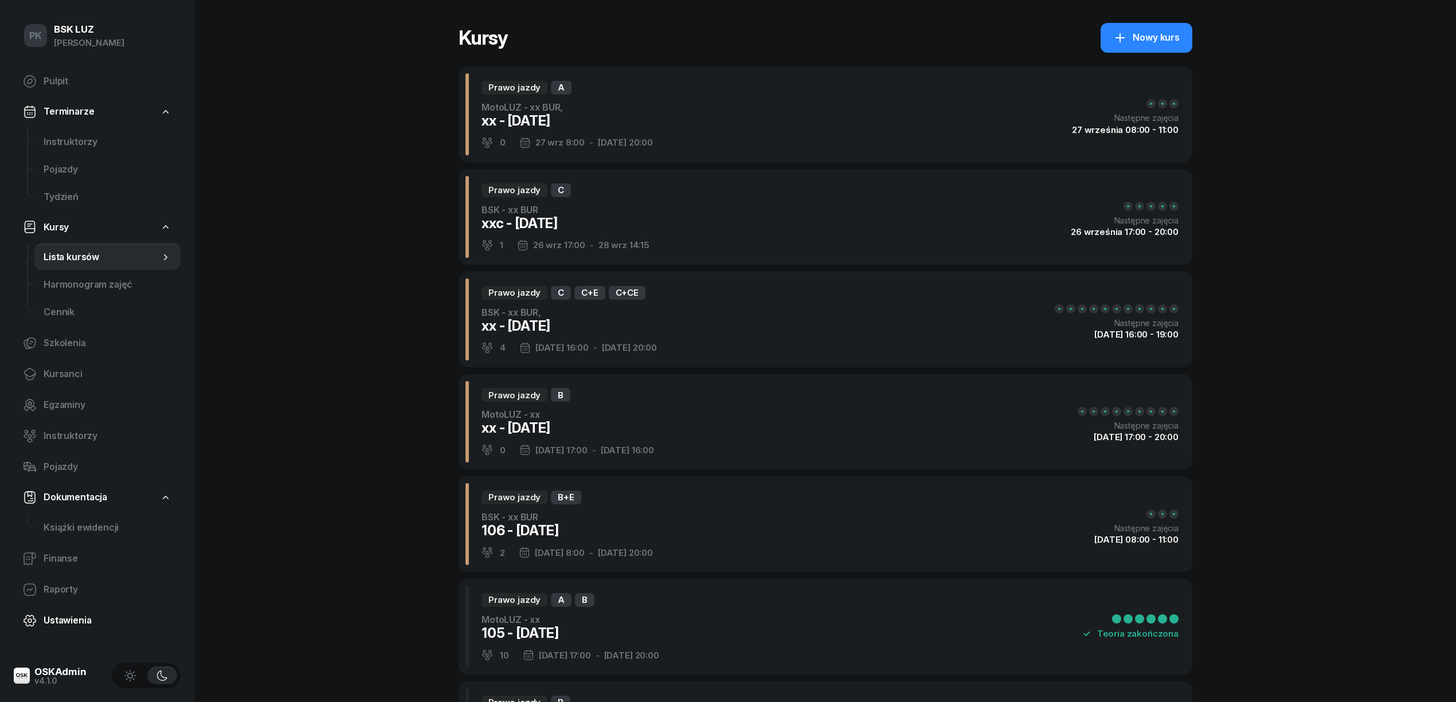
select select "06:00"
select select "22:00"
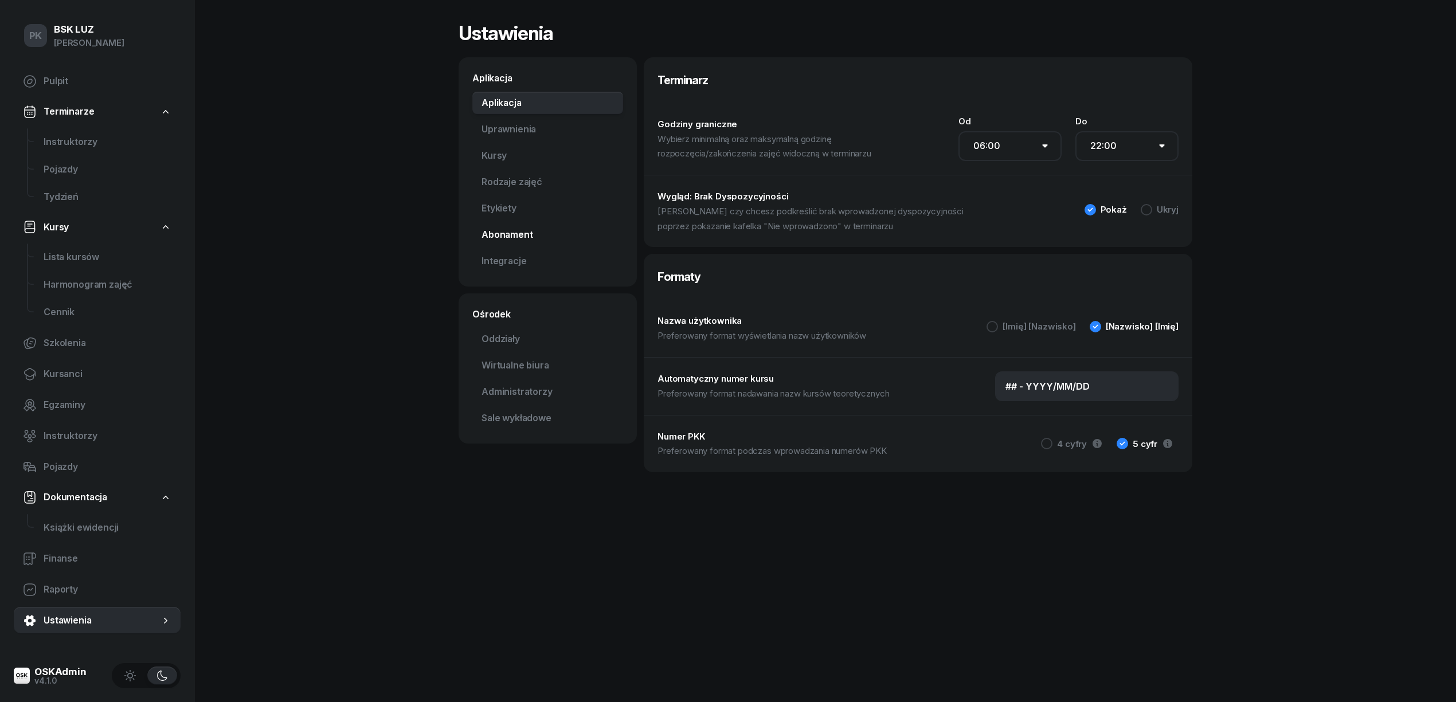
click at [515, 228] on link "Abonament Nowość" at bounding box center [547, 235] width 151 height 23
